Goal: Check status: Check status

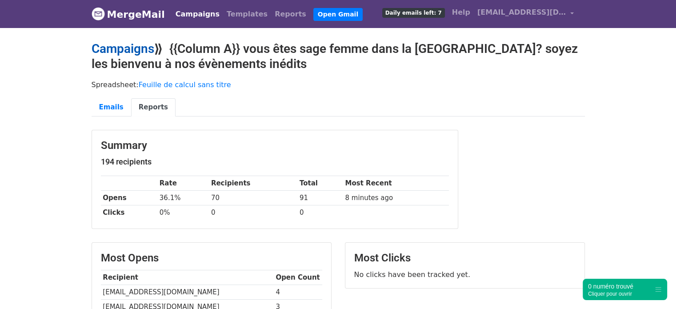
click at [140, 44] on link "Campaigns" at bounding box center [123, 48] width 63 height 15
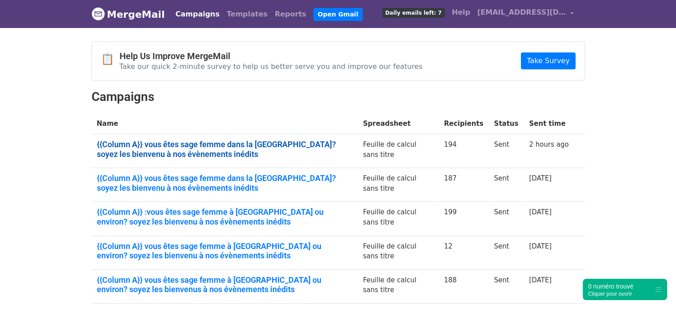
click at [194, 140] on link "{{Column A}} vous êtes sage femme dans la région parisienne? soyez les bienvenu…" at bounding box center [225, 149] width 256 height 19
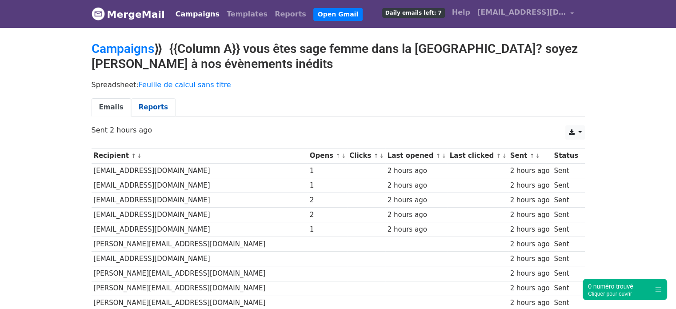
click at [156, 112] on link "Reports" at bounding box center [153, 107] width 44 height 18
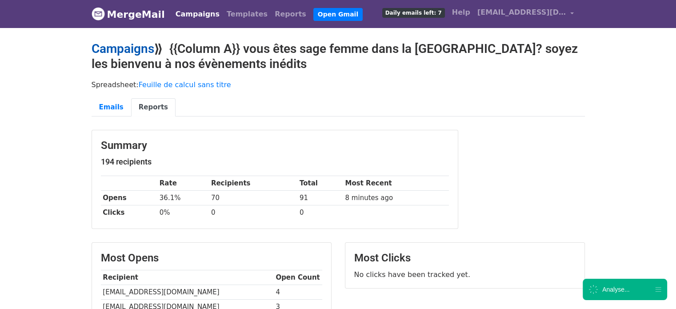
click at [131, 52] on link "Campaigns" at bounding box center [123, 48] width 63 height 15
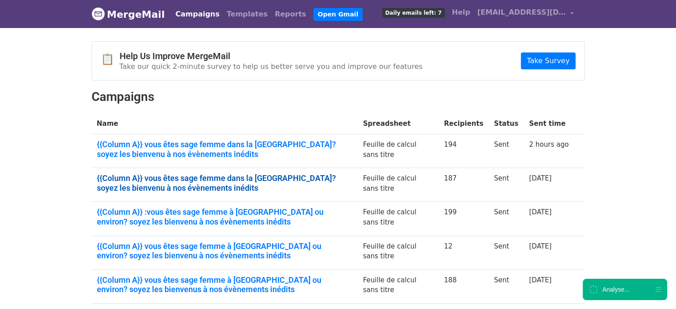
click at [163, 178] on link "{{Column A}} vous êtes sage femme dans la région parisienne? soyez les bienvenu…" at bounding box center [225, 182] width 256 height 19
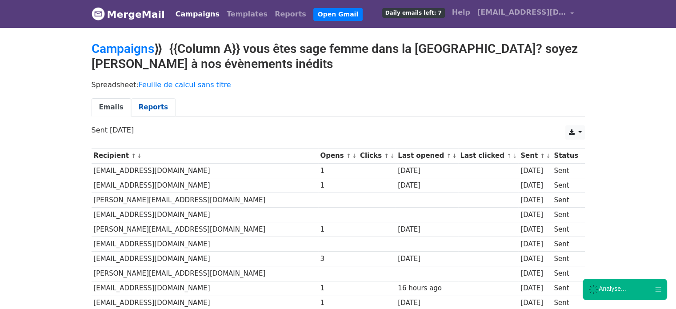
click at [148, 107] on link "Reports" at bounding box center [153, 107] width 44 height 18
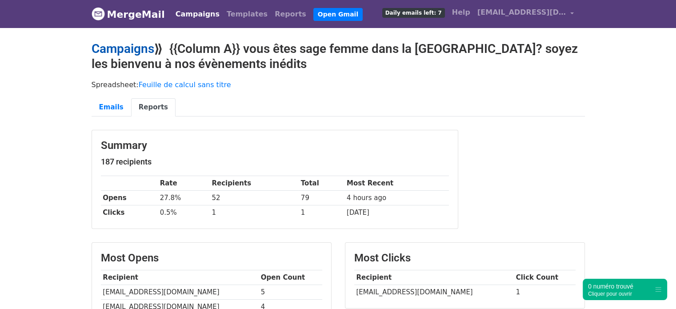
click at [135, 53] on link "Campaigns" at bounding box center [123, 48] width 63 height 15
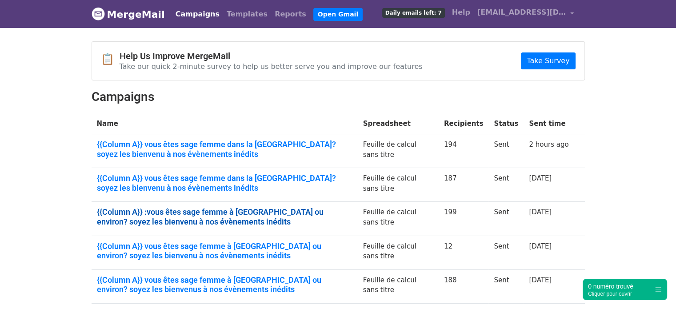
click at [162, 218] on link "{{Column A}} :vous êtes sage femme à [GEOGRAPHIC_DATA] ou environ? soyez les bi…" at bounding box center [225, 216] width 256 height 19
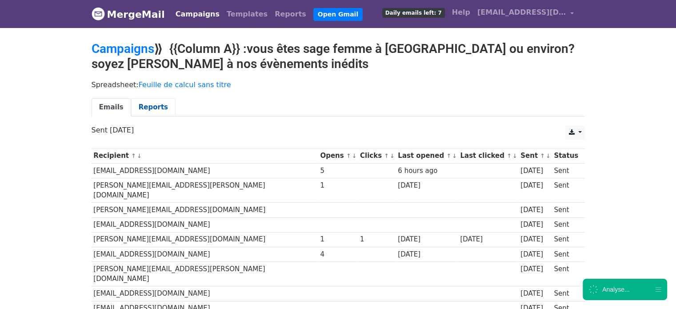
click at [134, 107] on link "Reports" at bounding box center [153, 107] width 44 height 18
